Goal: Task Accomplishment & Management: Use online tool/utility

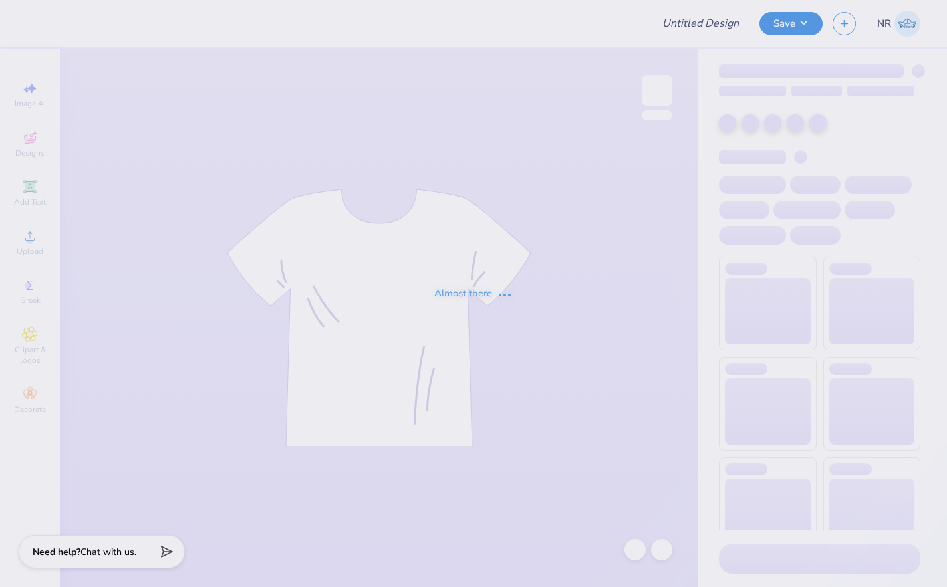
type input "Pentilla Vodka"
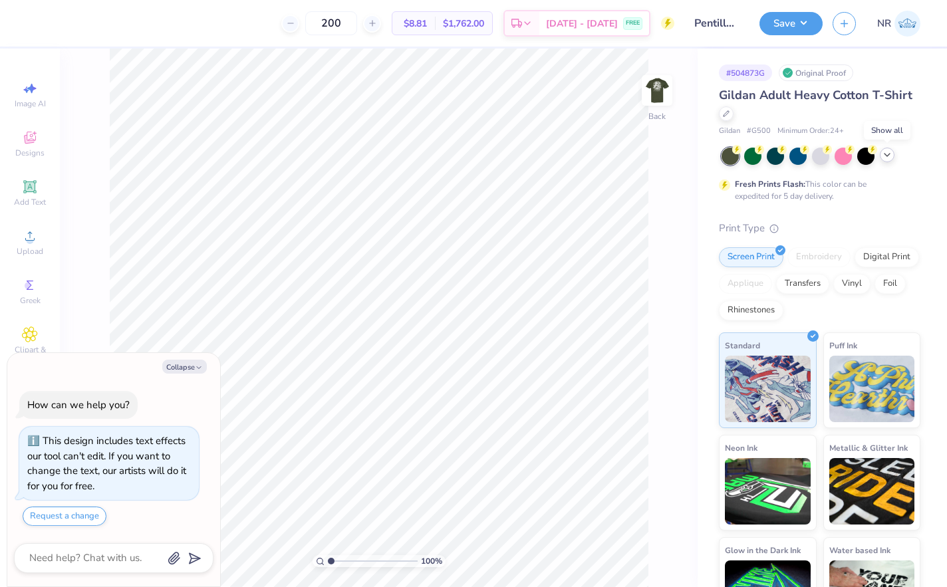
click at [890, 154] on icon at bounding box center [887, 155] width 11 height 11
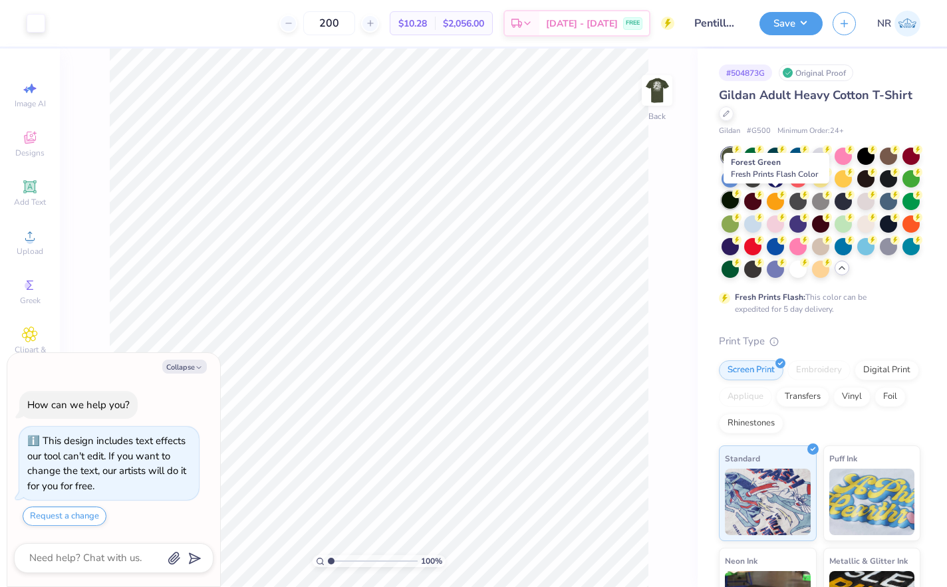
click at [739, 198] on div at bounding box center [730, 200] width 17 height 17
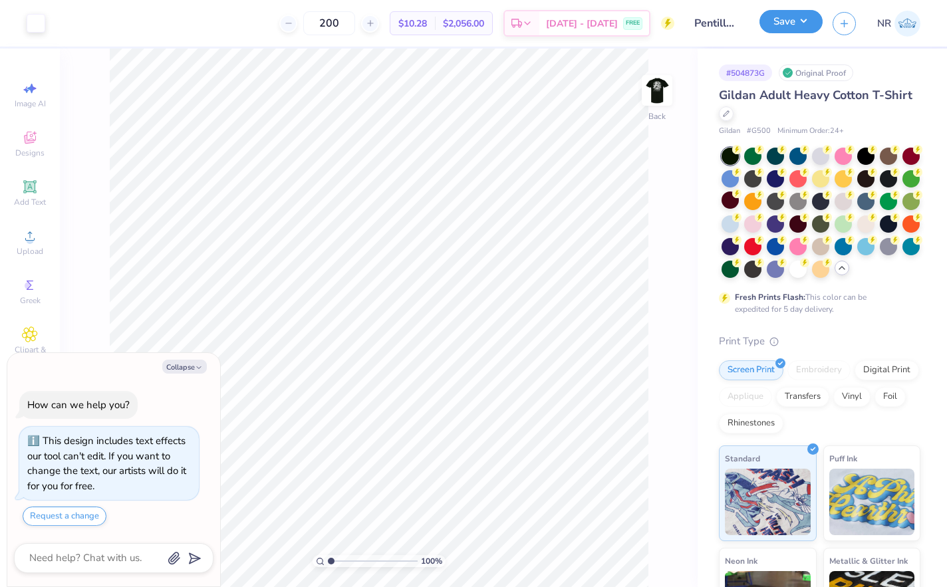
click at [798, 18] on button "Save" at bounding box center [791, 21] width 63 height 23
type textarea "x"
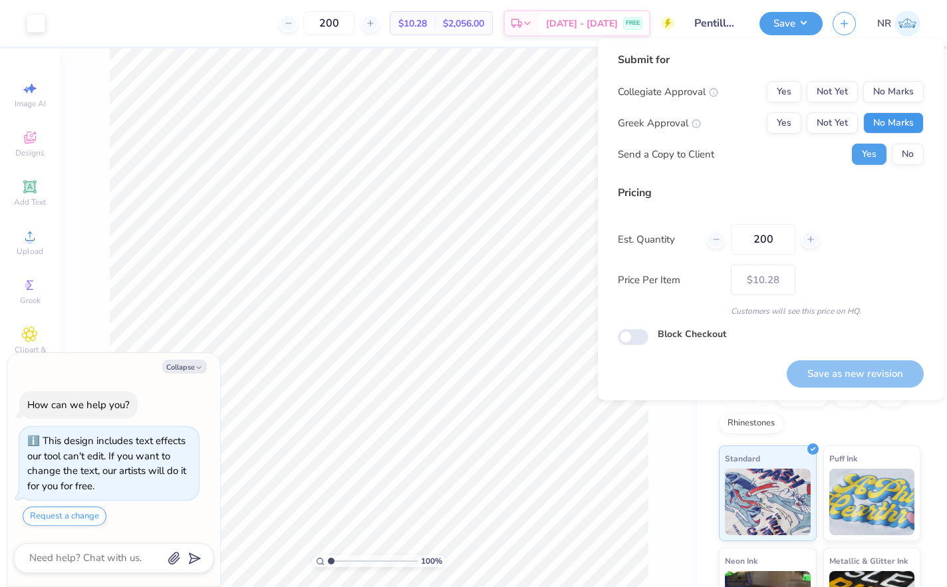
click at [909, 115] on button "No Marks" at bounding box center [893, 122] width 61 height 21
click at [903, 91] on button "No Marks" at bounding box center [893, 91] width 61 height 21
click at [847, 370] on button "Save as new revision" at bounding box center [855, 374] width 137 height 27
type input "$10.28"
type textarea "x"
